Goal: Transaction & Acquisition: Purchase product/service

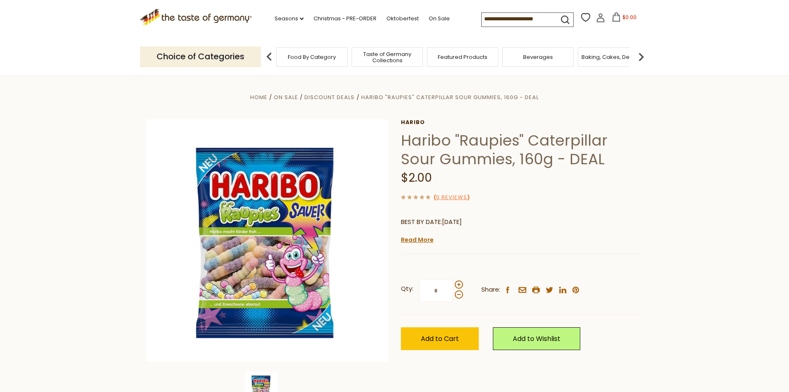
drag, startPoint x: 400, startPoint y: 136, endPoint x: 470, endPoint y: 172, distance: 78.2
click at [470, 172] on div "Home On Sale Discount Deals Haribo "Raupies" Caterpillar Sour Gummies, 160g - D…" at bounding box center [395, 251] width 510 height 319
click at [473, 173] on div "$2.00" at bounding box center [522, 177] width 242 height 19
click at [464, 172] on div "$2.00" at bounding box center [522, 177] width 242 height 19
drag, startPoint x: 402, startPoint y: 139, endPoint x: 448, endPoint y: 178, distance: 60.3
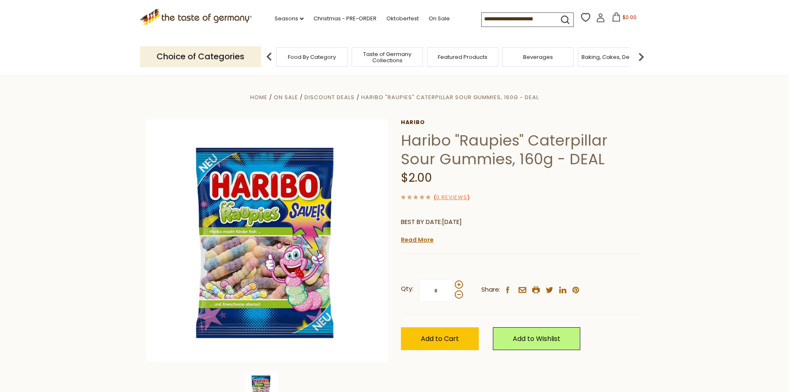
click at [448, 178] on div "Haribo Haribo "Raupies" Caterpillar Sour Gummies, 160g - DEAL $2.00 ( 0 Reviews…" at bounding box center [522, 243] width 242 height 249
copy div "Haribo "Raupies" Caterpillar Sour Gummies, 160g - DEAL $2.00"
click at [466, 176] on div "$2.00" at bounding box center [522, 177] width 242 height 19
click at [77, 75] on section "Home On Sale Discount Deals Haribo "Raupies" Caterpillar Sour Gummies, 160g - D…" at bounding box center [394, 259] width 789 height 369
drag, startPoint x: 439, startPoint y: 176, endPoint x: 397, endPoint y: 181, distance: 43.1
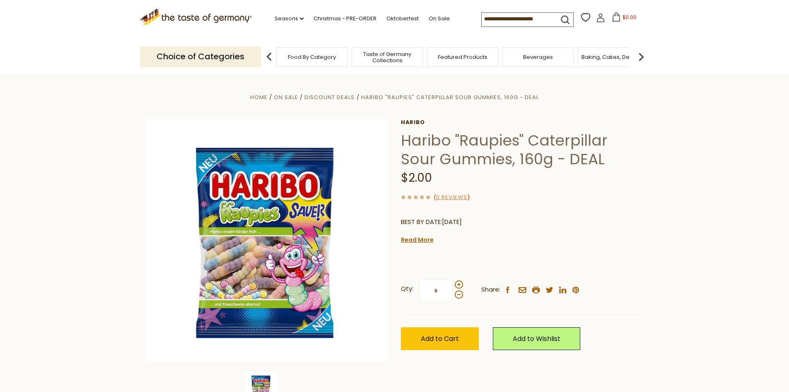
click at [397, 181] on div "Home On Sale Discount Deals Haribo "Raupies" Caterpillar Sour Gummies, 160g - D…" at bounding box center [395, 251] width 510 height 319
click at [415, 180] on span "$2.00" at bounding box center [416, 177] width 31 height 16
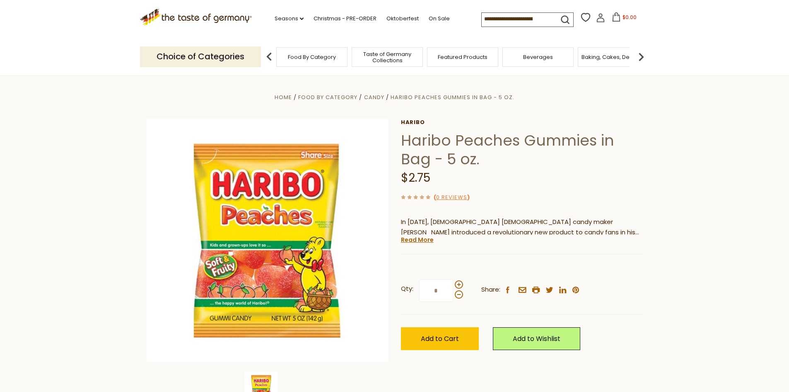
scroll to position [207, 0]
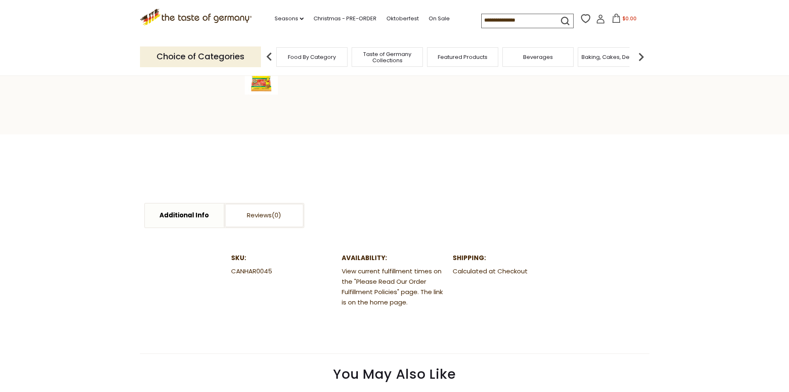
drag, startPoint x: 728, startPoint y: 351, endPoint x: 724, endPoint y: 411, distance: 59.4
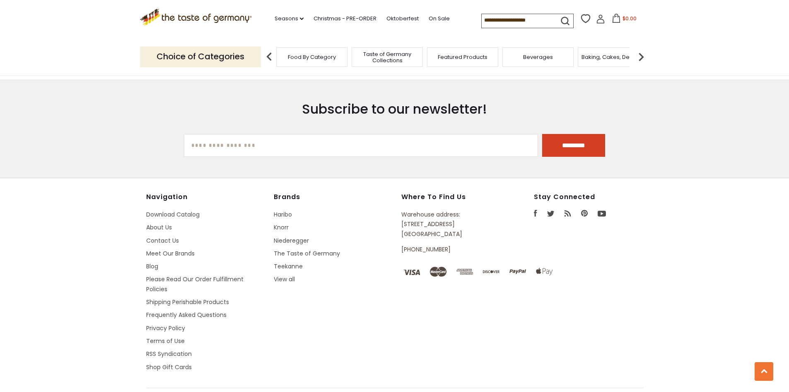
drag, startPoint x: 737, startPoint y: 249, endPoint x: 727, endPoint y: 379, distance: 130.5
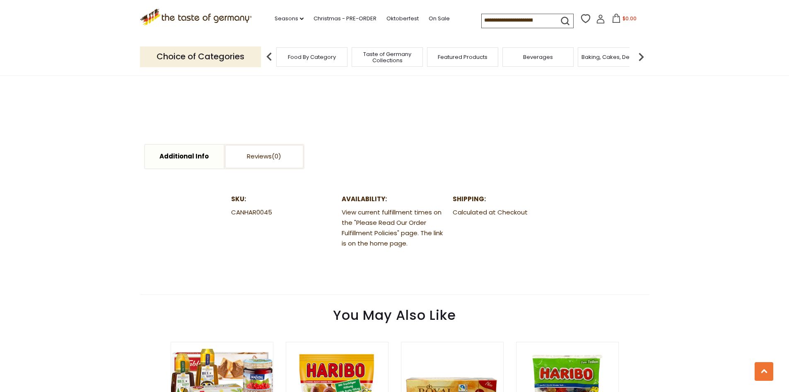
scroll to position [0, 0]
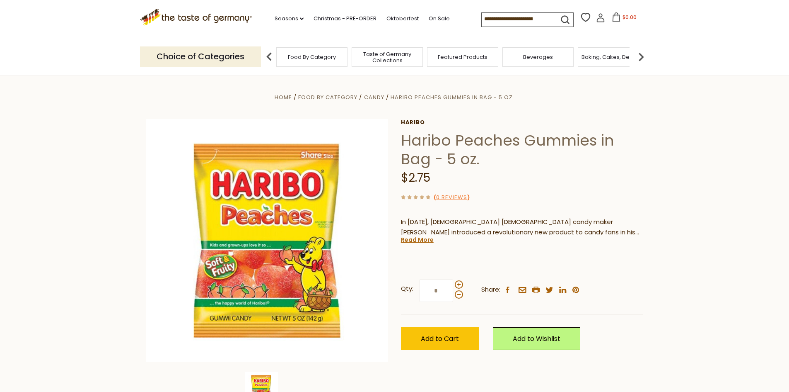
drag, startPoint x: 683, startPoint y: 189, endPoint x: 684, endPoint y: 65, distance: 123.9
